Goal: Task Accomplishment & Management: Find specific page/section

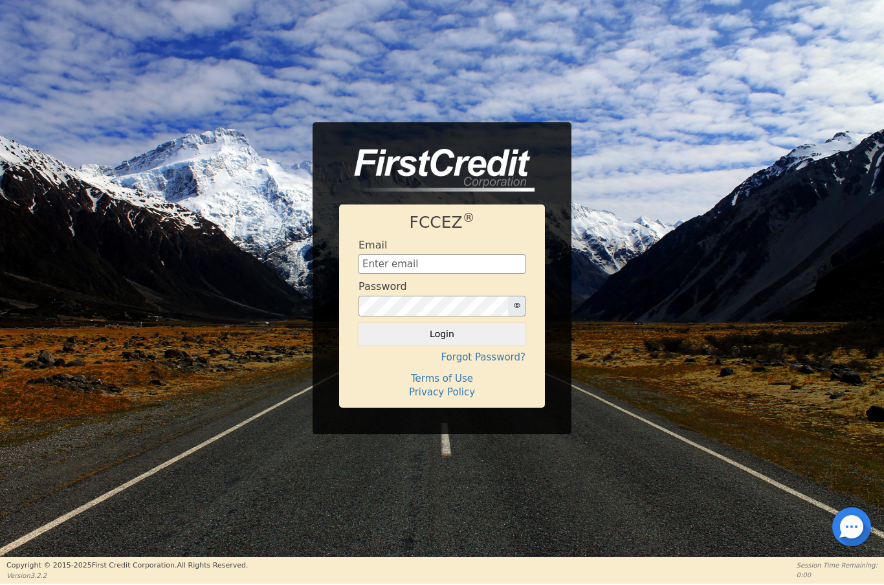
click at [443, 264] on input "text" at bounding box center [442, 263] width 167 height 19
type input "[EMAIL_ADDRESS][DOMAIN_NAME]"
click at [473, 344] on button "Login" at bounding box center [442, 334] width 167 height 22
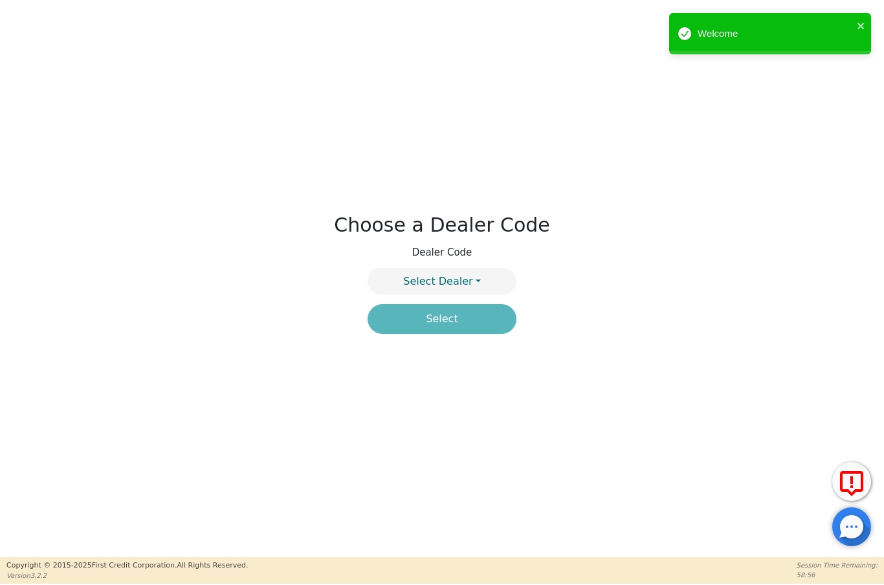
click at [482, 272] on button "Select Dealer" at bounding box center [442, 281] width 149 height 27
click at [480, 316] on link "4394A" at bounding box center [442, 312] width 148 height 17
click at [483, 326] on button "Select" at bounding box center [442, 319] width 149 height 30
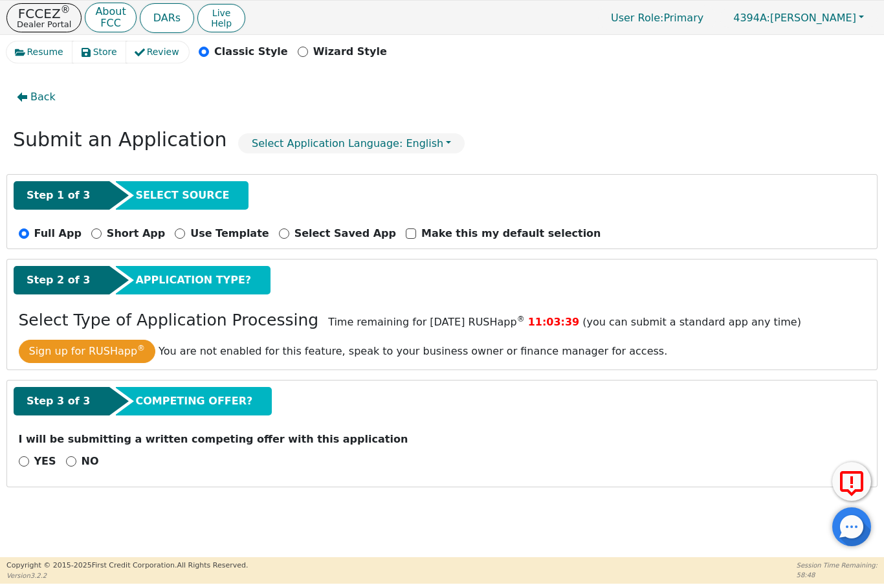
click at [46, 20] on p "Dealer Portal" at bounding box center [44, 24] width 54 height 8
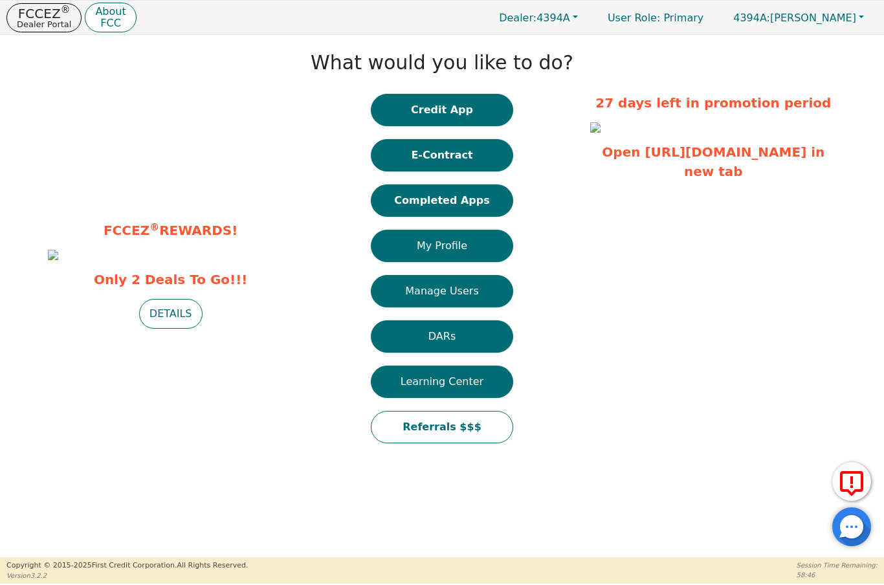
click at [489, 205] on button "Completed Apps" at bounding box center [442, 201] width 142 height 32
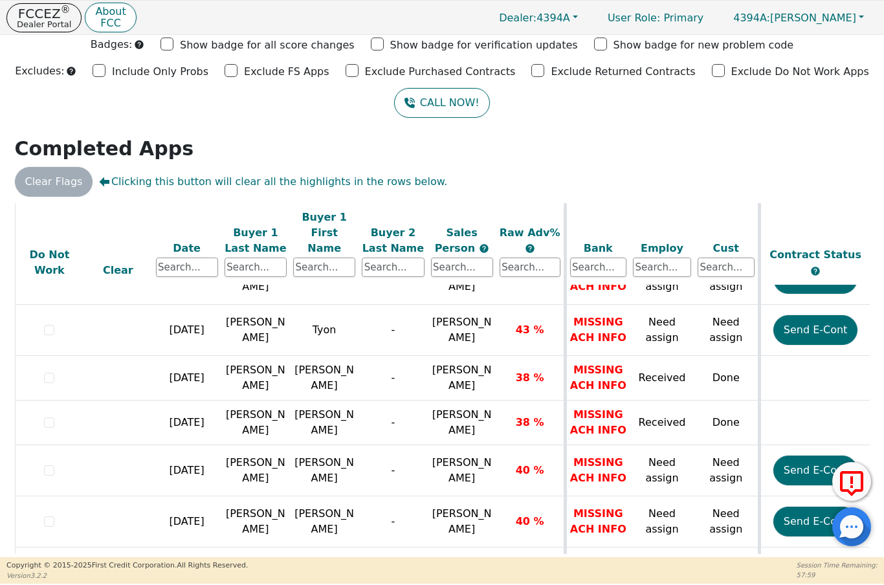
scroll to position [985, 0]
